Goal: Task Accomplishment & Management: Complete application form

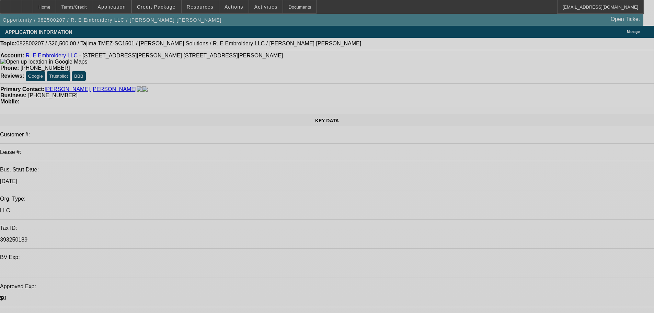
select select "0"
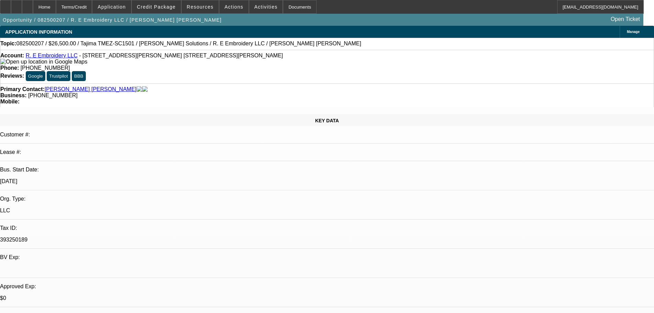
select select "2"
select select "0"
select select "6"
select select "0"
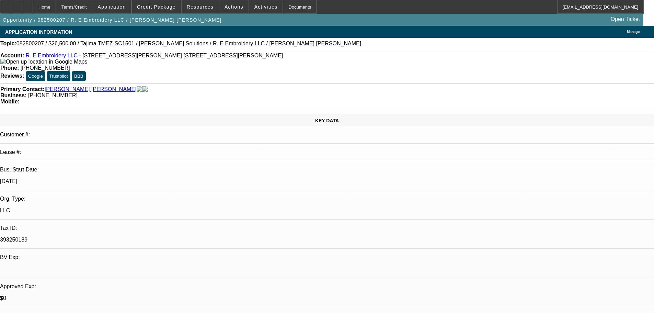
select select "2"
select select "0.1"
select select "4"
select select "0"
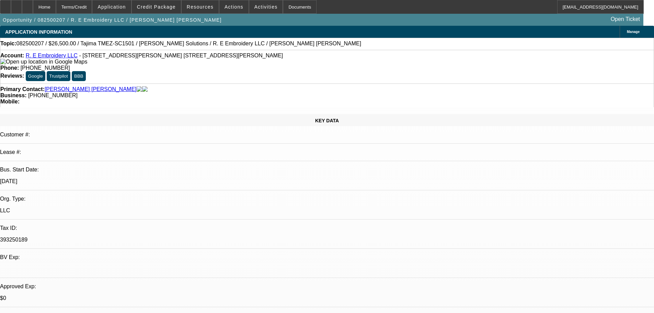
select select "2"
select select "0"
select select "6"
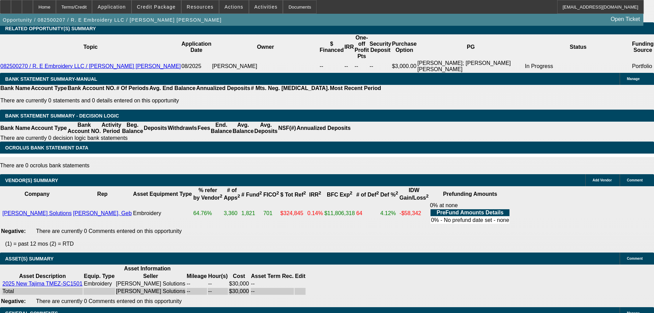
scroll to position [1261, 0]
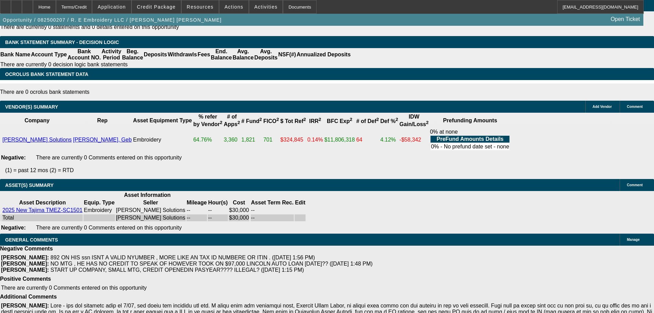
select select "4"
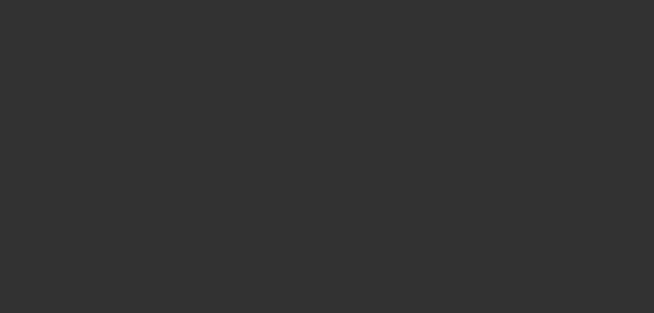
scroll to position [0, 0]
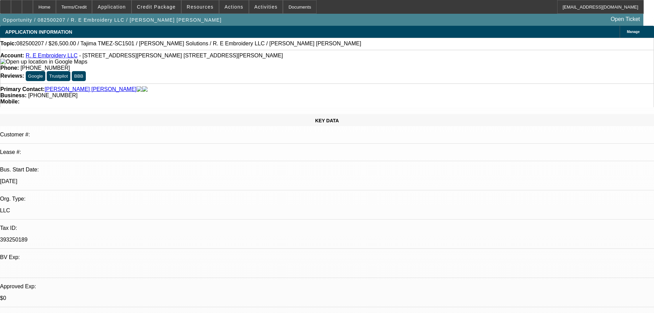
type textarea "SORRY EVEN WITH THE RESPONSES ITS STILL VERY QUESTIONABLE DEAL THAT IM NOT COMF…"
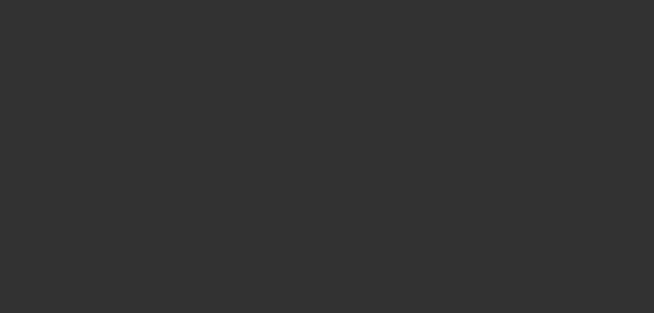
select select "0"
select select "2"
select select "0"
select select "6"
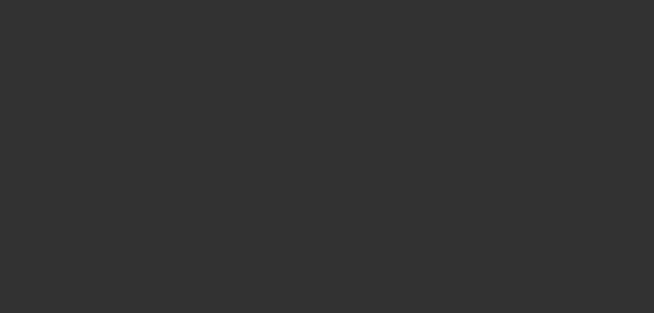
select select "0"
select select "2"
select select "0.1"
select select "4"
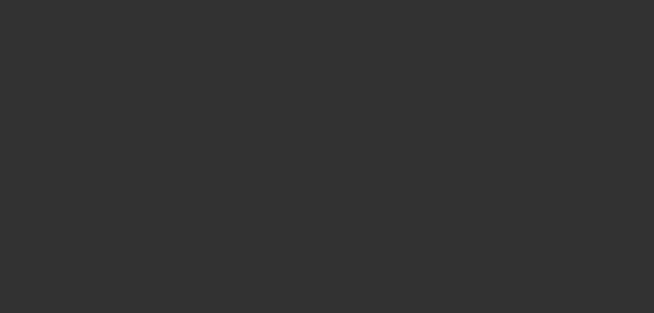
select select "0"
select select "2"
select select "0"
select select "6"
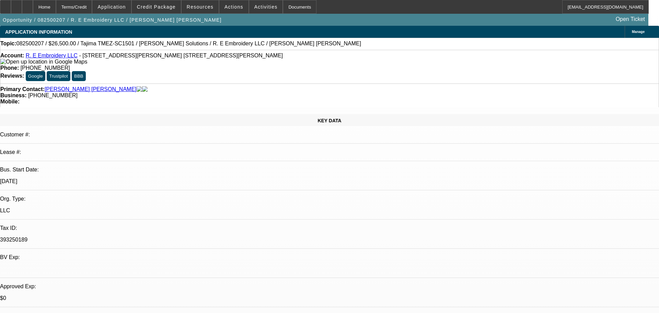
select select "0"
select select "2"
select select "0"
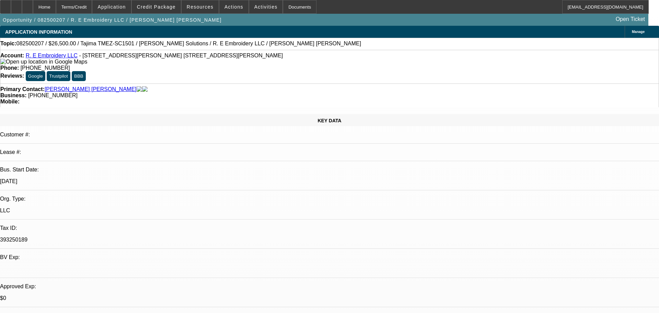
select select "2"
select select "0.1"
select select "0"
select select "2"
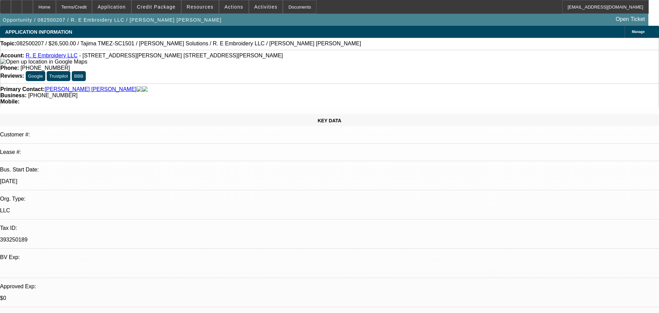
select select "2"
select select "0"
select select "6"
select select "4"
select select "6"
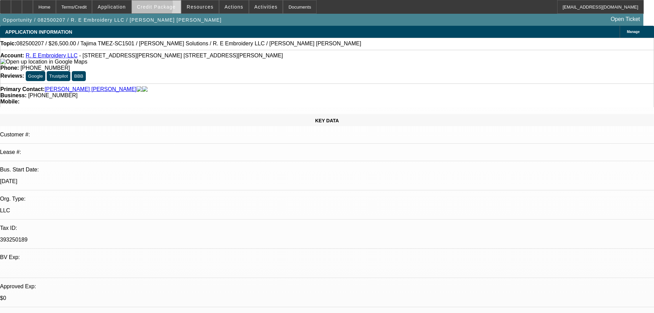
click at [159, 7] on span "Credit Package" at bounding box center [156, 6] width 39 height 5
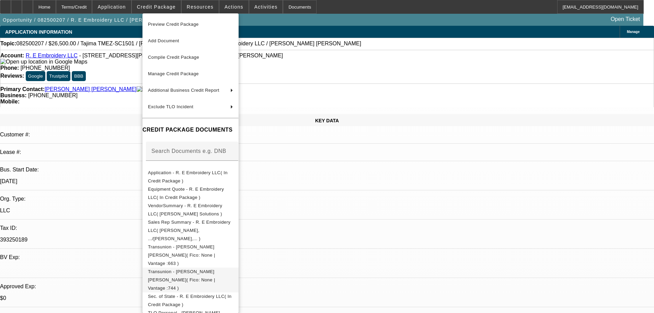
click at [193, 269] on span "Transunion - Ozuna Garcia, Esperanza( Fico: None | Vantage :744 )" at bounding box center [181, 280] width 67 height 22
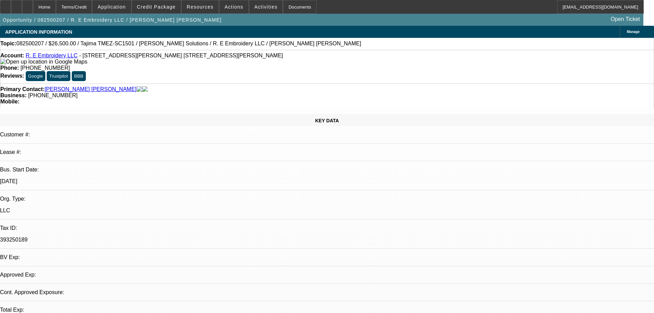
select select "0"
select select "2"
select select "0"
select select "6"
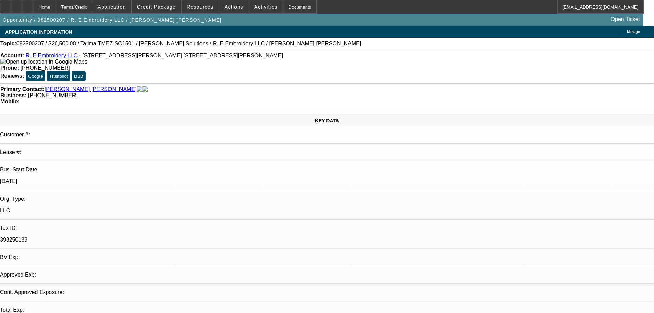
select select "0"
select select "2"
select select "0.1"
select select "4"
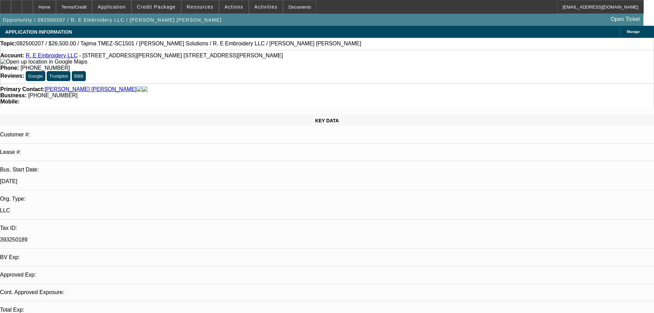
select select "0"
select select "2"
select select "0"
select select "6"
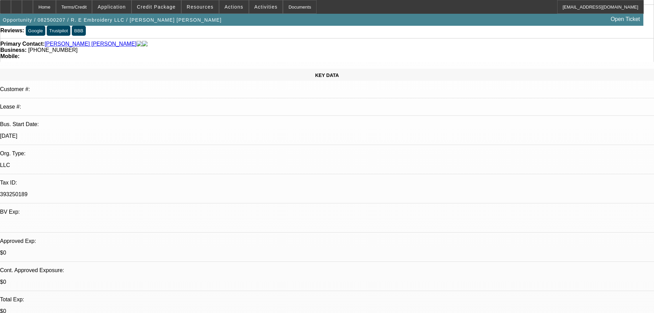
scroll to position [137, 0]
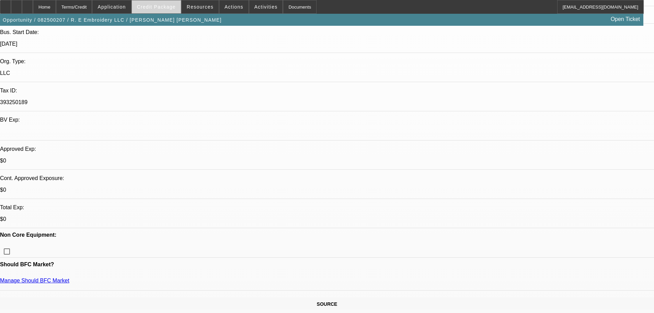
click at [162, 6] on span "Credit Package" at bounding box center [156, 6] width 39 height 5
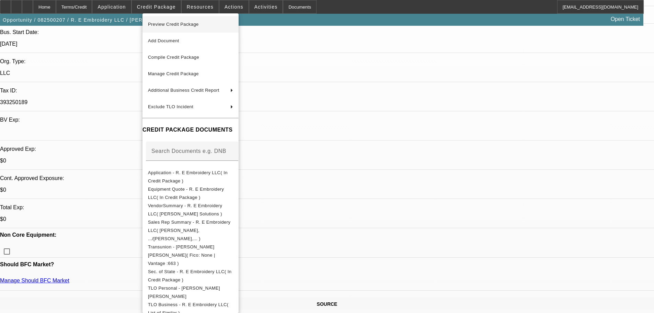
click at [171, 26] on span "Preview Credit Package" at bounding box center [173, 24] width 51 height 5
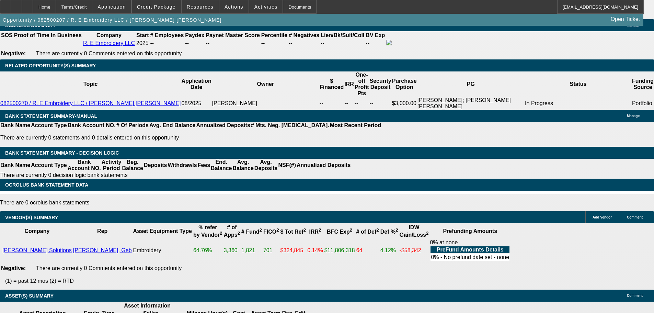
scroll to position [1280, 0]
